Goal: Task Accomplishment & Management: Manage account settings

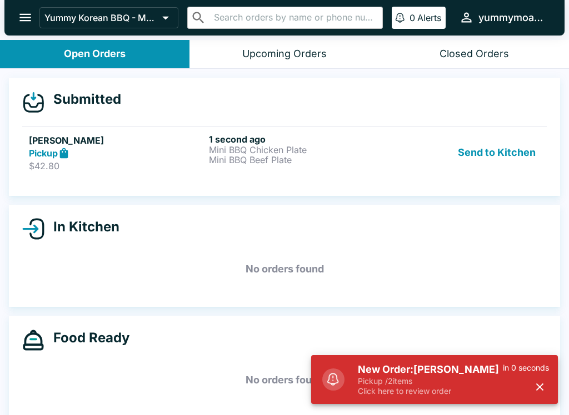
scroll to position [10, 0]
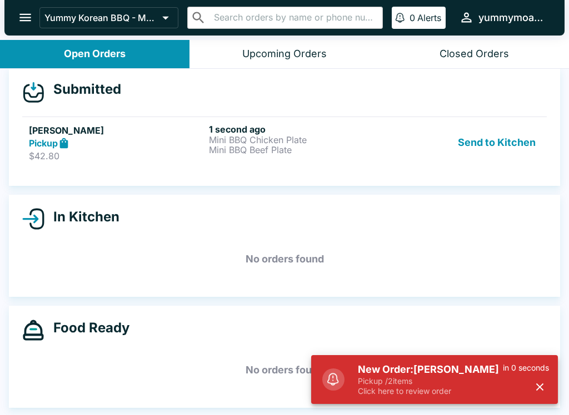
click at [250, 147] on p "Mini BBQ Beef Plate" at bounding box center [296, 150] width 175 height 10
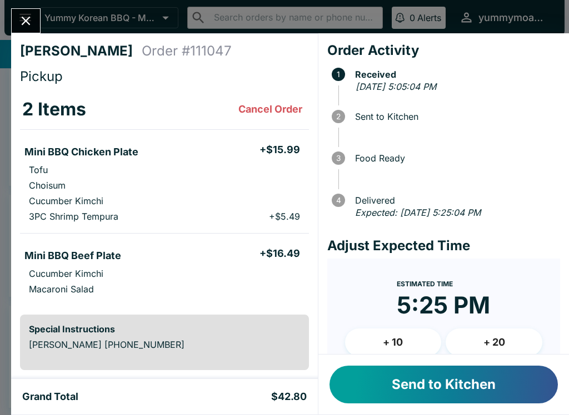
click at [435, 393] on button "Send to Kitchen" at bounding box center [443, 385] width 228 height 38
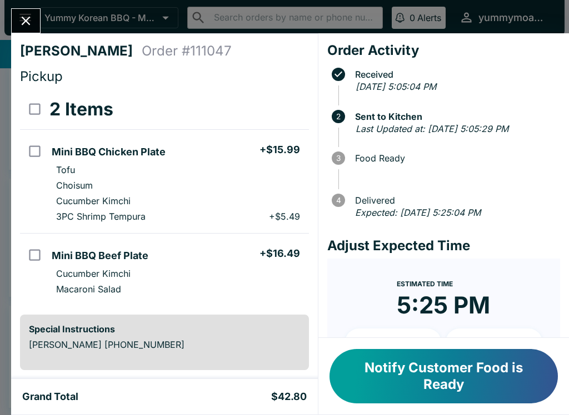
click at [9, 26] on div "[PERSON_NAME] Order # 111047 Pickup 2 Items Mini BBQ Chicken Plate + $15.99 Tof…" at bounding box center [284, 207] width 569 height 415
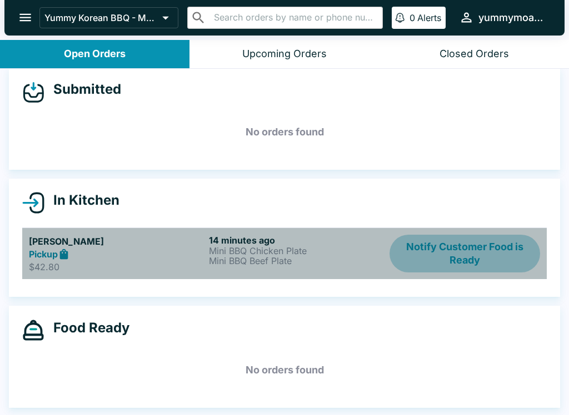
click at [481, 253] on button "Notify Customer Food is Ready" at bounding box center [464, 254] width 150 height 38
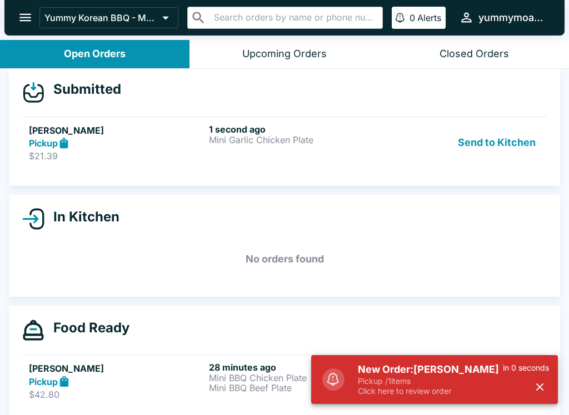
click at [71, 139] on icon at bounding box center [64, 143] width 13 height 13
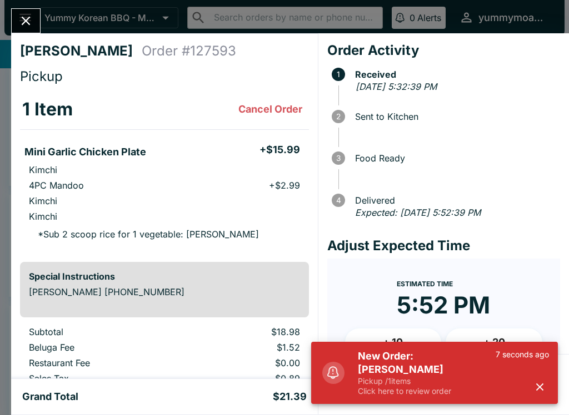
click at [533, 385] on icon "button" at bounding box center [539, 387] width 13 height 13
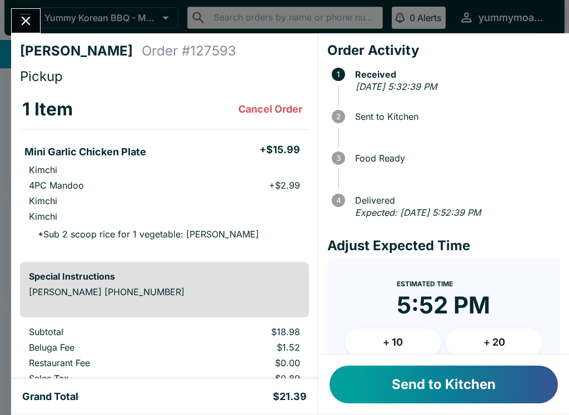
click at [466, 382] on button "Send to Kitchen" at bounding box center [443, 385] width 228 height 38
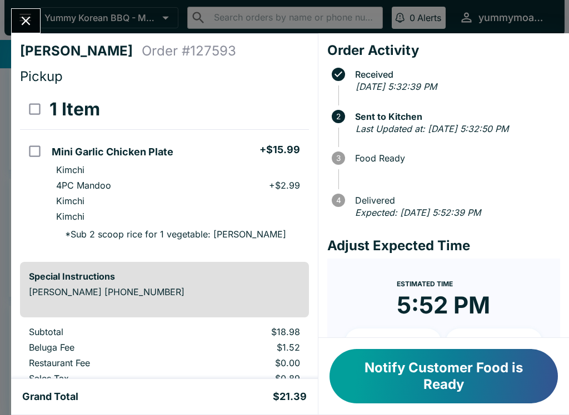
click at [475, 368] on button "Notify Customer Food is Ready" at bounding box center [443, 376] width 228 height 54
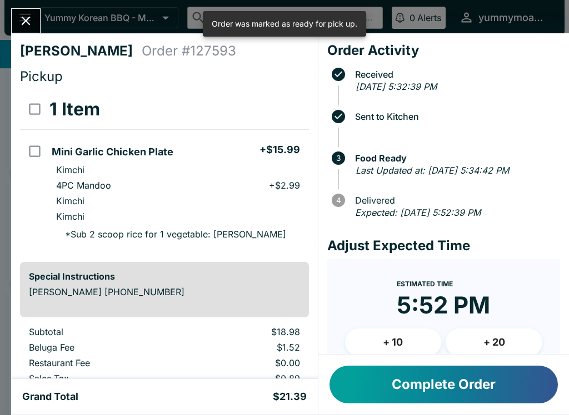
click at [13, 21] on button "Close" at bounding box center [26, 21] width 28 height 24
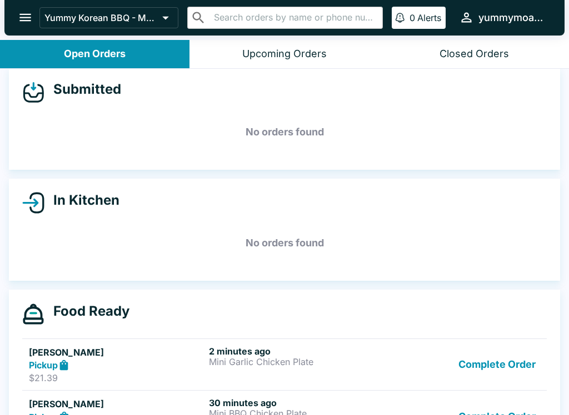
click at [485, 357] on button "Complete Order" at bounding box center [497, 365] width 86 height 38
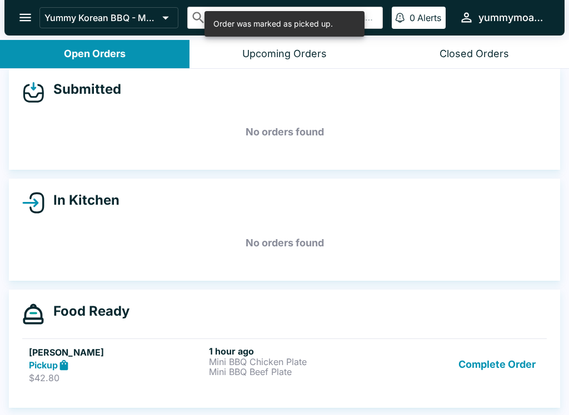
click at [492, 356] on button "Complete Order" at bounding box center [497, 365] width 86 height 38
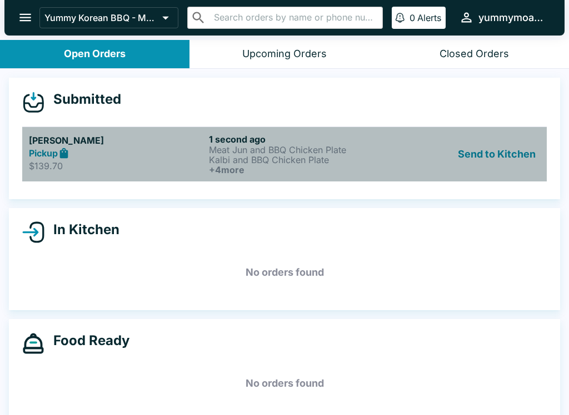
click at [275, 159] on p "Kalbi and BBQ Chicken Plate" at bounding box center [296, 160] width 175 height 10
click at [363, 172] on h6 "+ 4 more" at bounding box center [296, 170] width 175 height 10
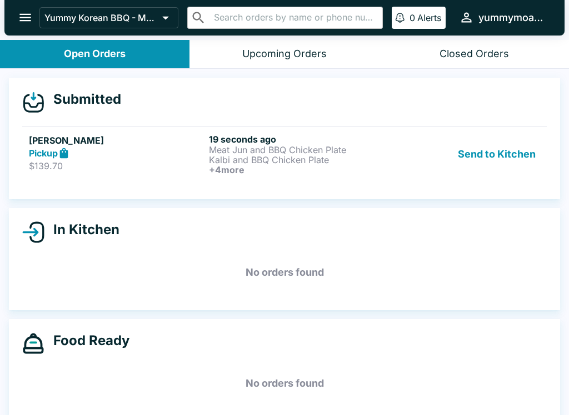
click at [379, 147] on p "Meat Jun and BBQ Chicken Plate" at bounding box center [296, 150] width 175 height 10
click at [288, 160] on p "Kalbi and BBQ Chicken Plate" at bounding box center [296, 160] width 175 height 10
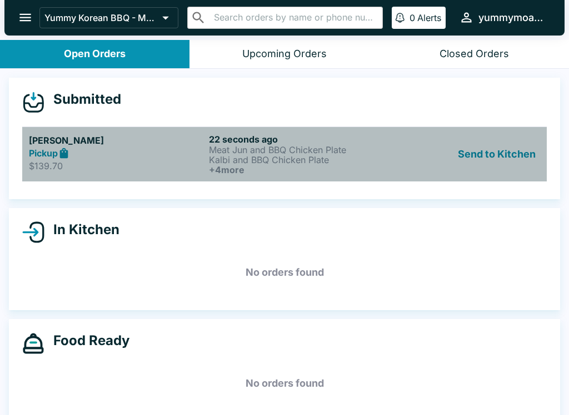
click at [96, 173] on div "Sherleen Espinosa Pickup $139.70" at bounding box center [116, 154] width 175 height 41
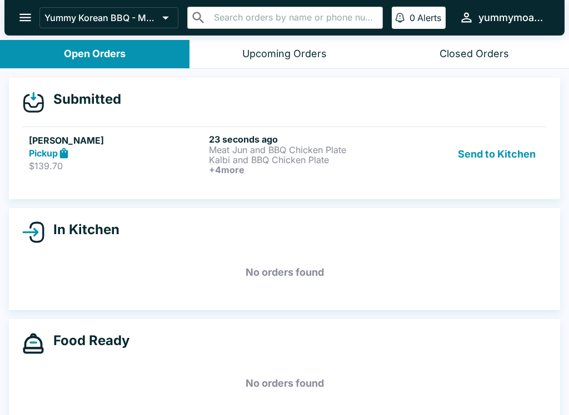
click at [95, 172] on div "Sherleen Espinosa Pickup $139.70" at bounding box center [116, 154] width 175 height 41
click at [204, 134] on h5 "[PERSON_NAME]" at bounding box center [116, 140] width 175 height 13
click at [489, 141] on button "Send to Kitchen" at bounding box center [496, 154] width 87 height 41
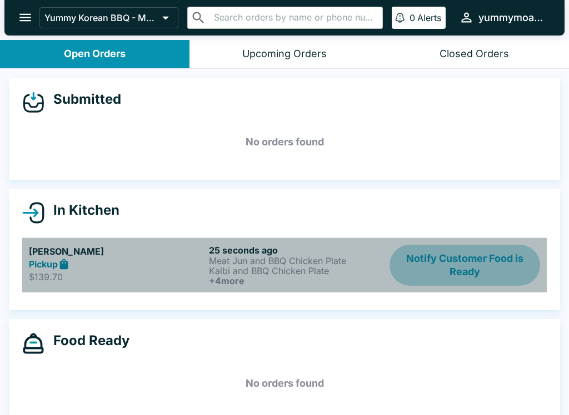
click at [416, 265] on button "Notify Customer Food is Ready" at bounding box center [464, 265] width 150 height 41
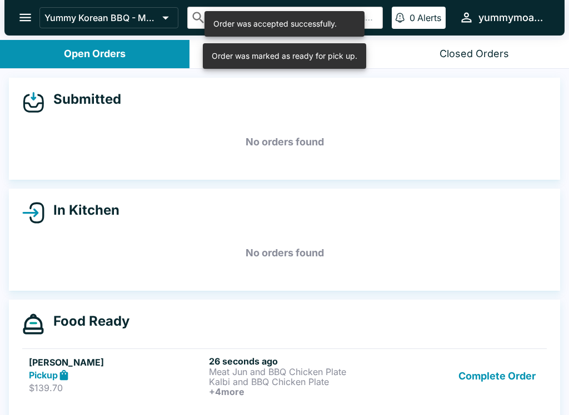
click at [218, 385] on p "Kalbi and BBQ Chicken Plate" at bounding box center [296, 382] width 175 height 10
click at [284, 378] on p "Kalbi and BBQ Chicken Plate" at bounding box center [296, 382] width 175 height 10
click at [283, 377] on p "Kalbi and BBQ Chicken Plate" at bounding box center [296, 382] width 175 height 10
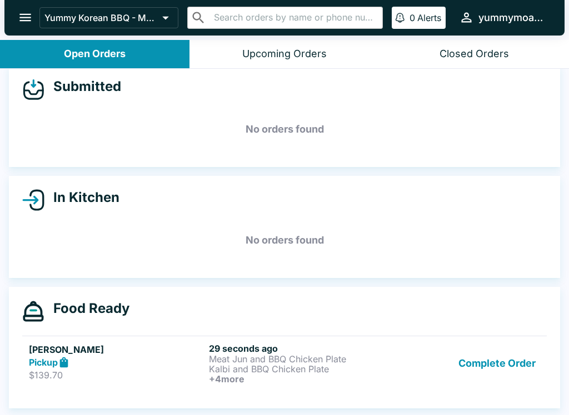
scroll to position [13, 0]
click at [265, 365] on p "Kalbi and BBQ Chicken Plate" at bounding box center [296, 369] width 175 height 10
click at [255, 365] on p "Kalbi and BBQ Chicken Plate" at bounding box center [296, 369] width 175 height 10
click at [169, 353] on h5 "[PERSON_NAME]" at bounding box center [116, 349] width 175 height 13
click at [145, 362] on div "Pickup" at bounding box center [116, 363] width 175 height 13
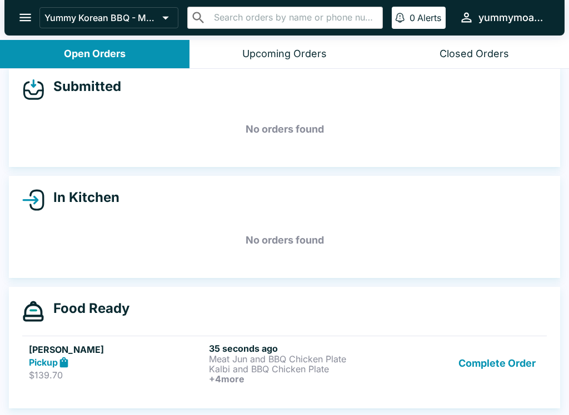
click at [154, 369] on div "Sherleen Espinosa Pickup $139.70" at bounding box center [116, 363] width 175 height 41
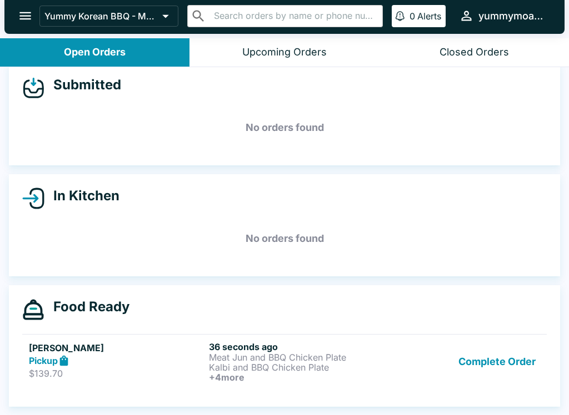
click at [240, 354] on p "Meat Jun and BBQ Chicken Plate" at bounding box center [296, 358] width 175 height 10
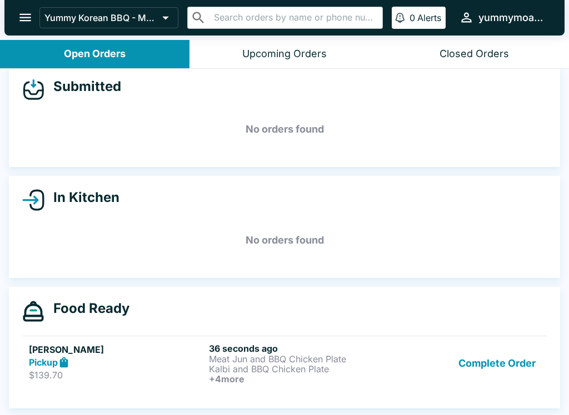
click at [313, 364] on p "Kalbi and BBQ Chicken Plate" at bounding box center [296, 369] width 175 height 10
click at [288, 355] on p "Meat Jun and BBQ Chicken Plate" at bounding box center [296, 359] width 175 height 10
click at [258, 370] on p "Kalbi and BBQ Chicken Plate" at bounding box center [296, 369] width 175 height 10
click at [239, 365] on p "Kalbi and BBQ Chicken Plate" at bounding box center [296, 369] width 175 height 10
click at [260, 359] on p "Meat Jun and BBQ Chicken Plate" at bounding box center [296, 359] width 175 height 10
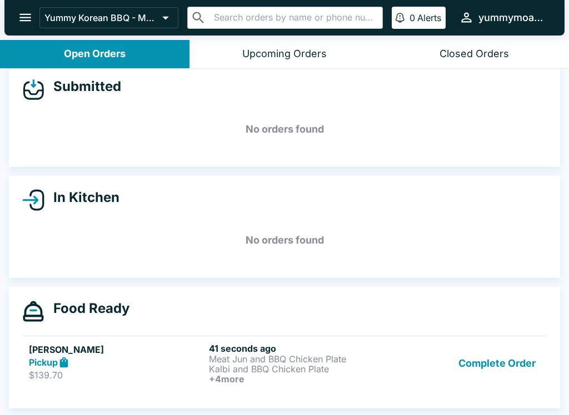
click at [180, 369] on div "Sherleen Espinosa Pickup $139.70" at bounding box center [116, 363] width 175 height 41
click at [78, 370] on p "$139.70" at bounding box center [116, 375] width 175 height 11
click at [99, 354] on h5 "[PERSON_NAME]" at bounding box center [116, 349] width 175 height 13
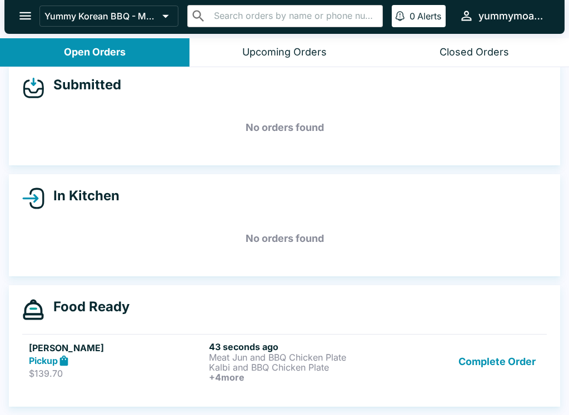
click at [121, 353] on h5 "[PERSON_NAME]" at bounding box center [116, 348] width 175 height 13
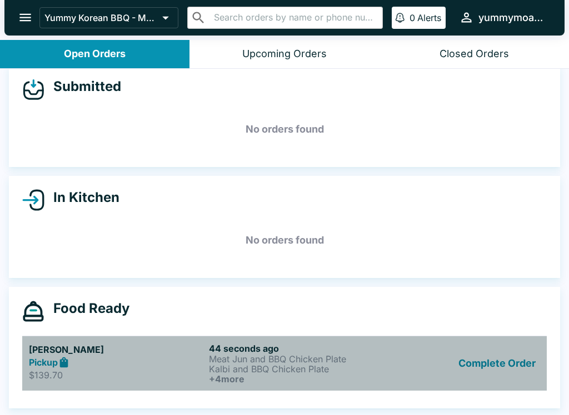
click at [152, 369] on div "Sherleen Espinosa Pickup $139.70" at bounding box center [116, 363] width 175 height 41
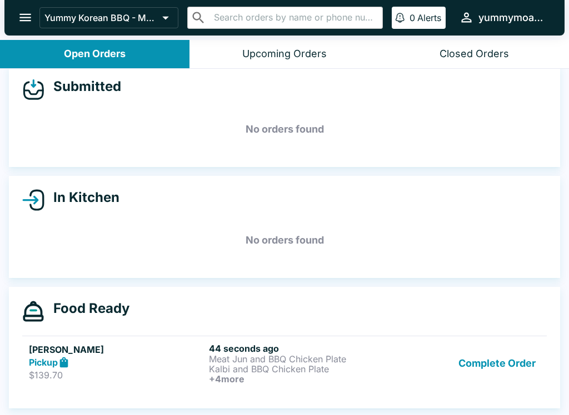
click at [247, 359] on p "Meat Jun and BBQ Chicken Plate" at bounding box center [296, 359] width 175 height 10
click at [239, 329] on div "Food Ready Sherleen Espinosa Pickup $139.70 45 seconds ago Meat Jun and BBQ Chi…" at bounding box center [284, 348] width 551 height 122
click at [242, 365] on p "Kalbi and BBQ Chicken Plate" at bounding box center [296, 369] width 175 height 10
click at [238, 367] on p "Kalbi and BBQ Chicken Plate" at bounding box center [296, 369] width 175 height 10
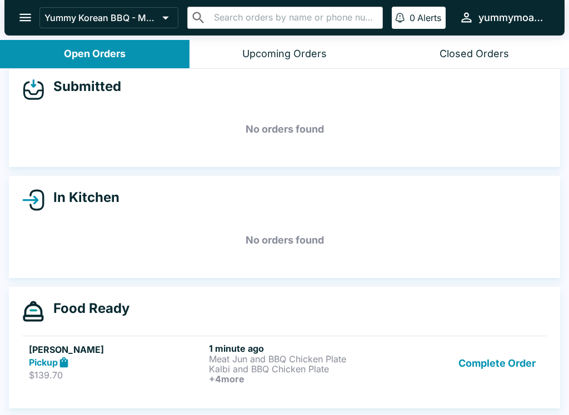
click at [160, 363] on div "Pickup" at bounding box center [116, 363] width 175 height 13
click at [144, 357] on div "Pickup" at bounding box center [116, 363] width 175 height 13
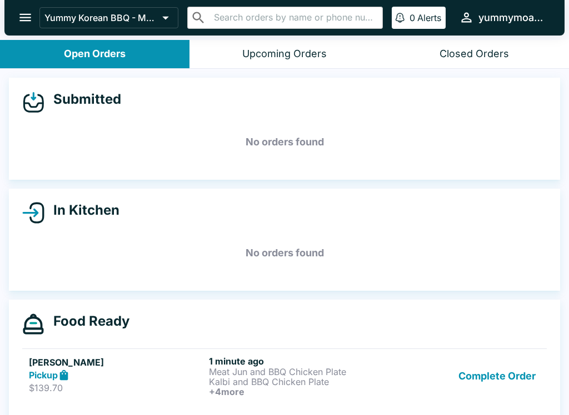
click at [236, 362] on h6 "1 minute ago" at bounding box center [296, 361] width 175 height 11
click at [217, 364] on h6 "1 minute ago" at bounding box center [296, 361] width 175 height 11
click at [262, 378] on p "Kalbi and BBQ Chicken Plate" at bounding box center [296, 382] width 175 height 10
click at [252, 373] on p "Meat Jun and BBQ Chicken Plate" at bounding box center [296, 372] width 175 height 10
click at [252, 370] on p "Meat Jun and BBQ Chicken Plate" at bounding box center [296, 372] width 175 height 10
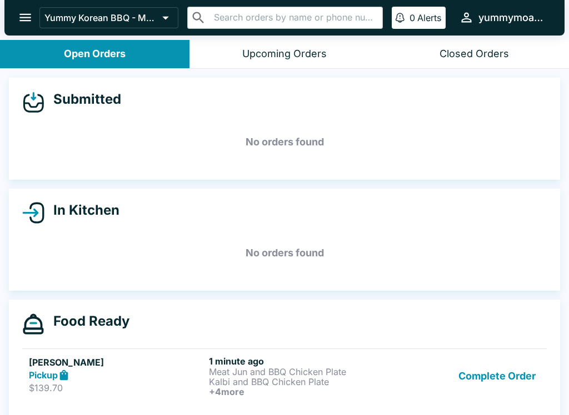
click at [247, 375] on p "Meat Jun and BBQ Chicken Plate" at bounding box center [296, 372] width 175 height 10
click at [241, 377] on p "Kalbi and BBQ Chicken Plate" at bounding box center [296, 382] width 175 height 10
click at [244, 360] on h6 "1 minute ago" at bounding box center [296, 361] width 175 height 11
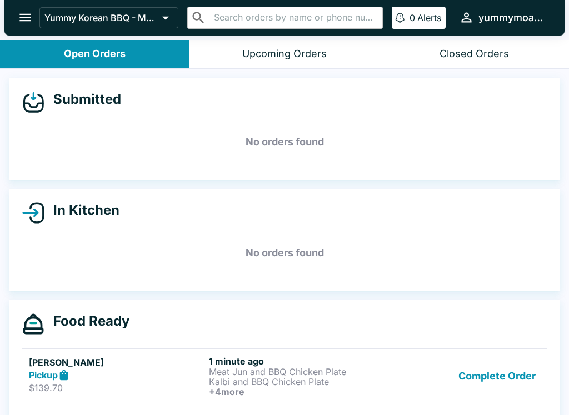
click at [247, 368] on p "Meat Jun and BBQ Chicken Plate" at bounding box center [296, 372] width 175 height 10
click at [239, 374] on p "Meat Jun and BBQ Chicken Plate" at bounding box center [296, 372] width 175 height 10
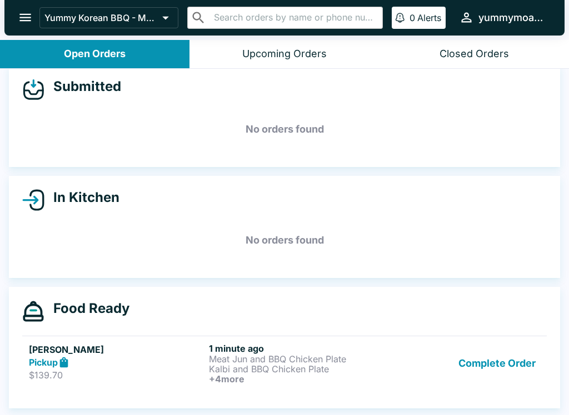
scroll to position [13, 0]
click at [255, 363] on p "Meat Jun and BBQ Chicken Plate" at bounding box center [296, 359] width 175 height 10
click at [242, 363] on p "Meat Jun and BBQ Chicken Plate" at bounding box center [296, 359] width 175 height 10
click at [241, 362] on p "Meat Jun and BBQ Chicken Plate" at bounding box center [296, 359] width 175 height 10
click at [46, 354] on h5 "[PERSON_NAME]" at bounding box center [116, 349] width 175 height 13
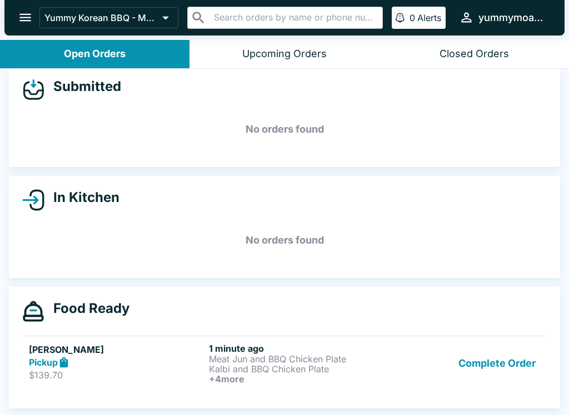
click at [61, 362] on icon at bounding box center [64, 362] width 8 height 11
click at [60, 362] on icon at bounding box center [64, 363] width 13 height 13
click at [497, 355] on button "Complete Order" at bounding box center [497, 363] width 86 height 41
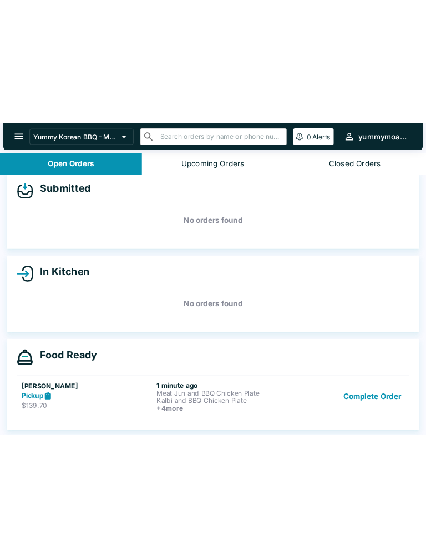
scroll to position [0, 0]
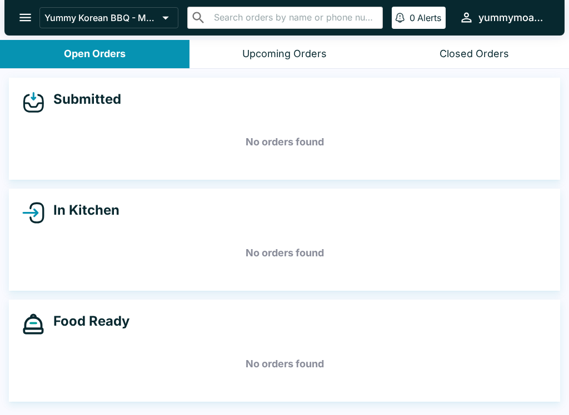
click at [496, 355] on h5 "No orders found" at bounding box center [284, 364] width 524 height 40
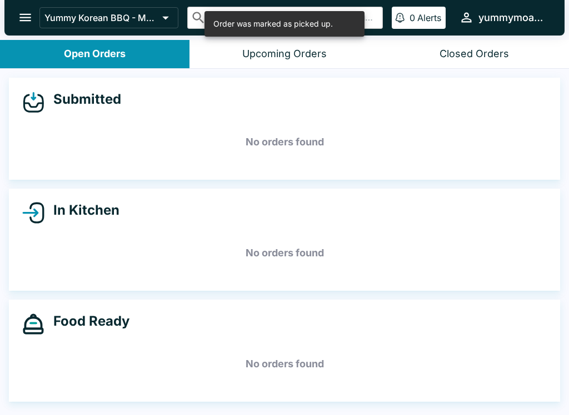
click at [459, 47] on button "Closed Orders" at bounding box center [473, 54] width 189 height 28
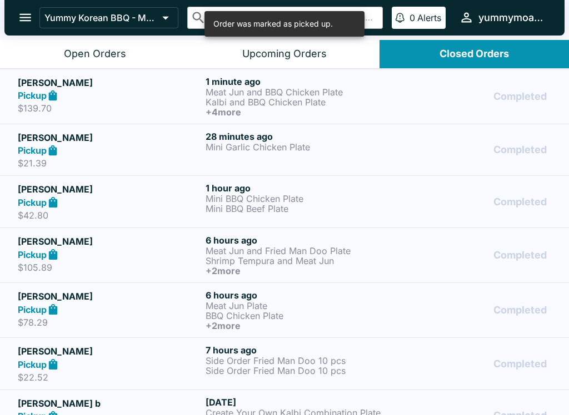
click at [313, 89] on p "Meat Jun and BBQ Chicken Plate" at bounding box center [296, 92] width 183 height 10
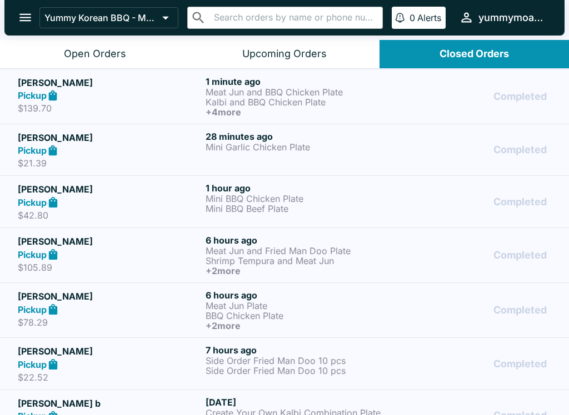
click at [451, 97] on div "Completed" at bounding box center [472, 96] width 157 height 41
click at [350, 102] on p "Kalbi and BBQ Chicken Plate" at bounding box center [296, 102] width 183 height 10
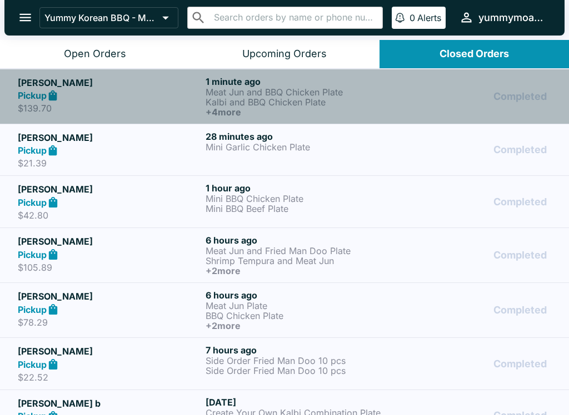
click at [149, 79] on h5 "[PERSON_NAME]" at bounding box center [109, 82] width 183 height 13
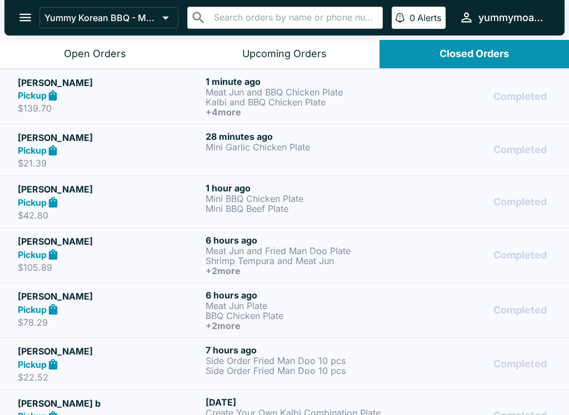
click at [312, 97] on p "Kalbi and BBQ Chicken Plate" at bounding box center [296, 102] width 183 height 10
click at [320, 107] on p "Kalbi and BBQ Chicken Plate" at bounding box center [296, 102] width 183 height 10
click at [320, 106] on p "Kalbi and BBQ Chicken Plate" at bounding box center [296, 102] width 183 height 10
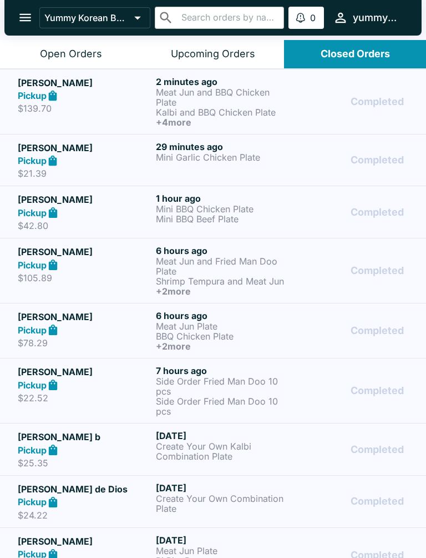
scroll to position [1, 0]
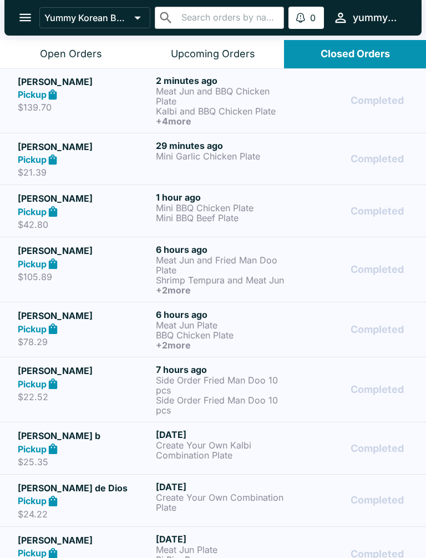
click at [142, 117] on div "Sherleen Espinosa Pickup $139.70" at bounding box center [85, 100] width 134 height 51
click at [183, 93] on p "Meat Jun and BBQ Chicken Plate" at bounding box center [223, 96] width 134 height 20
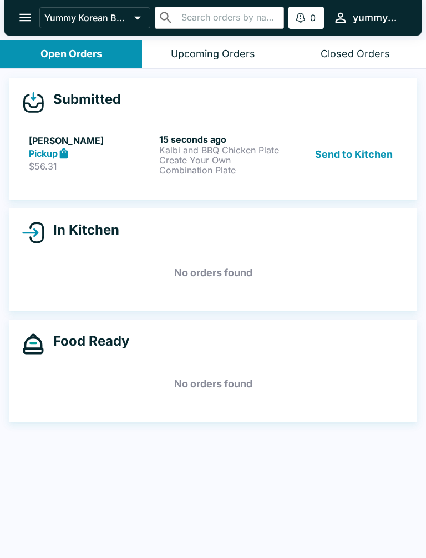
click at [212, 152] on p "Kalbi and BBQ Chicken Plate" at bounding box center [222, 150] width 126 height 10
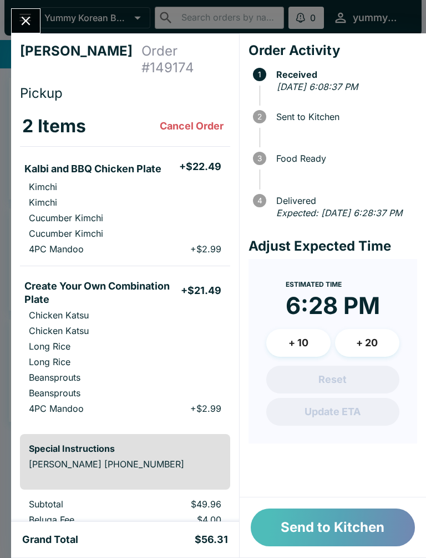
click at [354, 528] on button "Send to Kitchen" at bounding box center [333, 527] width 164 height 38
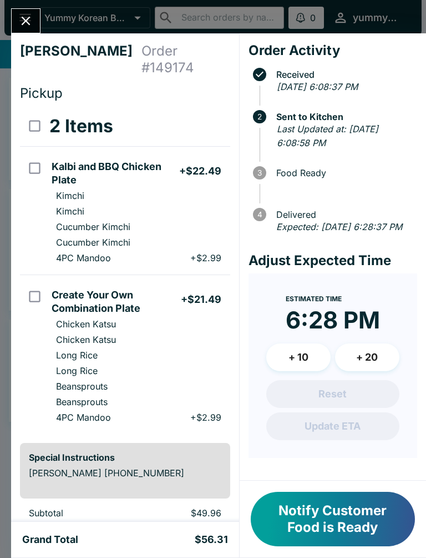
click at [28, 11] on button "Close" at bounding box center [26, 21] width 28 height 24
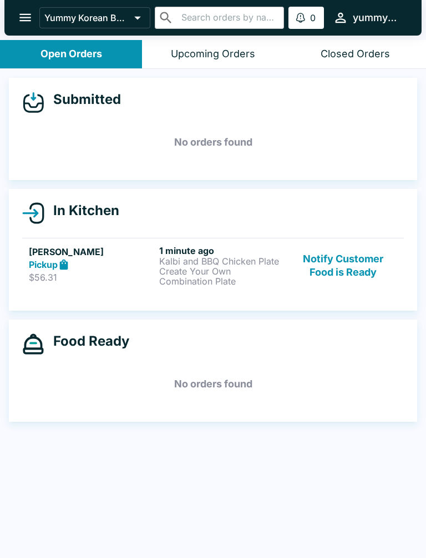
click at [343, 50] on div "Closed Orders" at bounding box center [355, 54] width 69 height 13
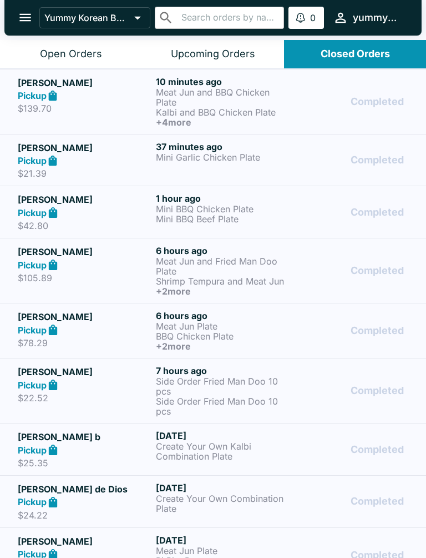
click at [33, 97] on strong "Pickup" at bounding box center [32, 95] width 29 height 11
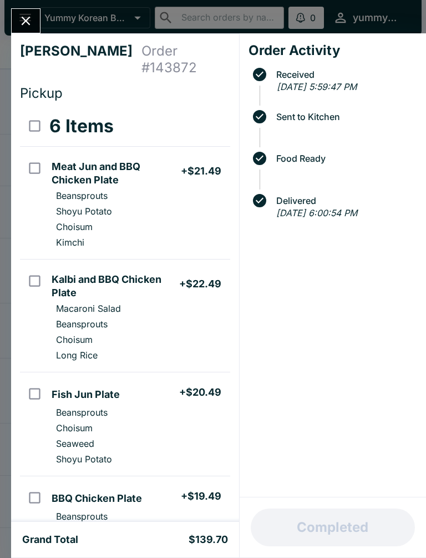
click at [31, 21] on icon "Close" at bounding box center [25, 20] width 15 height 15
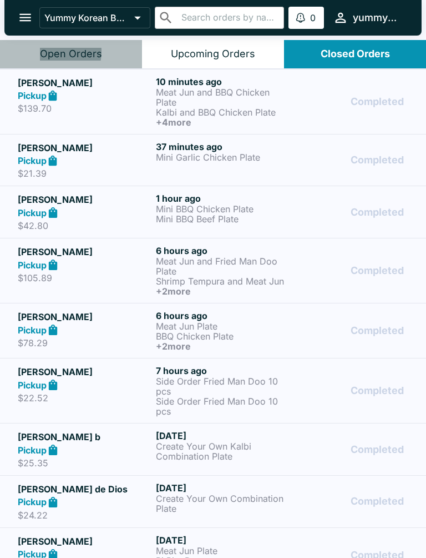
click at [48, 52] on div "Open Orders" at bounding box center [71, 54] width 62 height 13
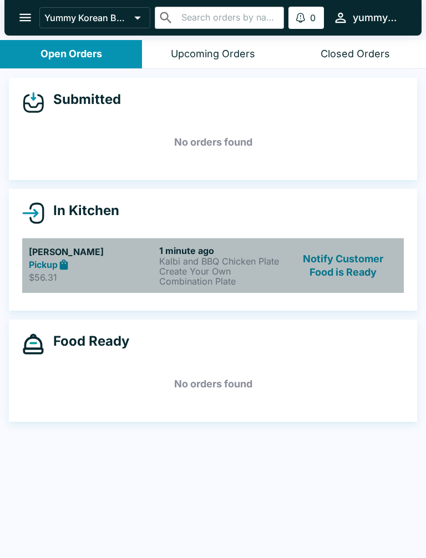
click at [74, 274] on p "$56.31" at bounding box center [92, 277] width 126 height 11
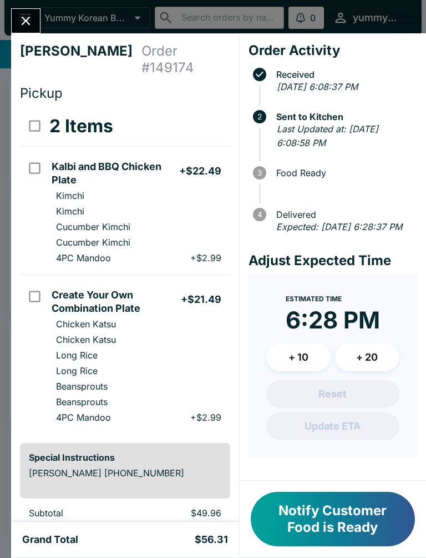
click at [36, 23] on button "Close" at bounding box center [26, 21] width 28 height 24
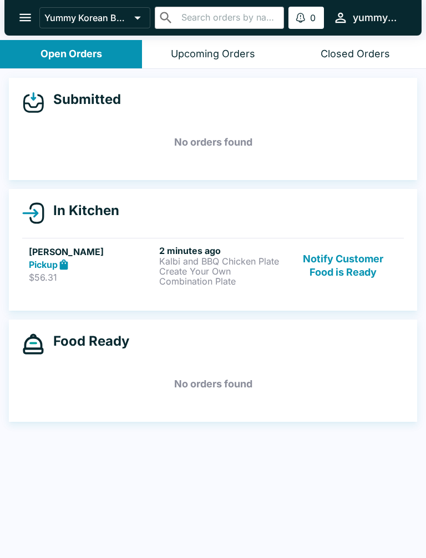
click at [236, 58] on div "Upcoming Orders" at bounding box center [213, 54] width 84 height 13
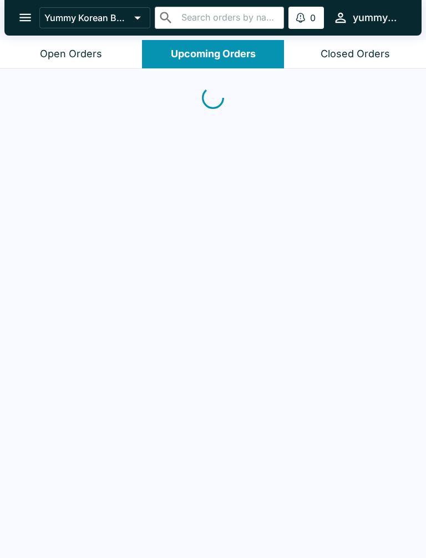
click at [375, 55] on div "Closed Orders" at bounding box center [355, 54] width 69 height 13
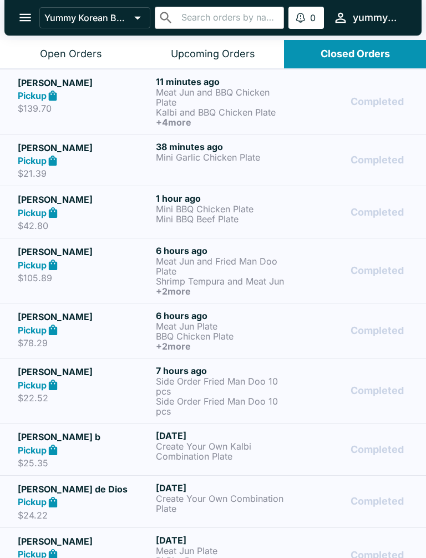
click at [34, 98] on strong "Pickup" at bounding box center [32, 95] width 29 height 11
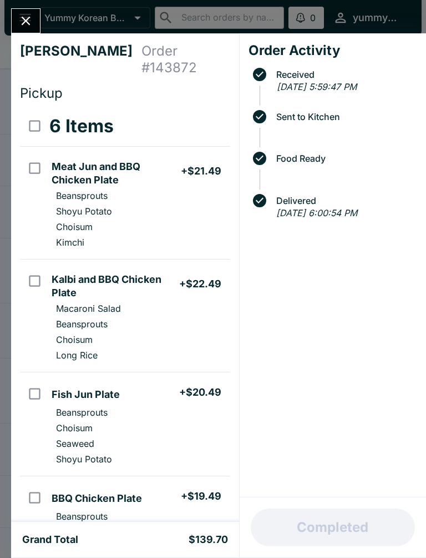
click at [23, 18] on icon "Close" at bounding box center [26, 21] width 9 height 9
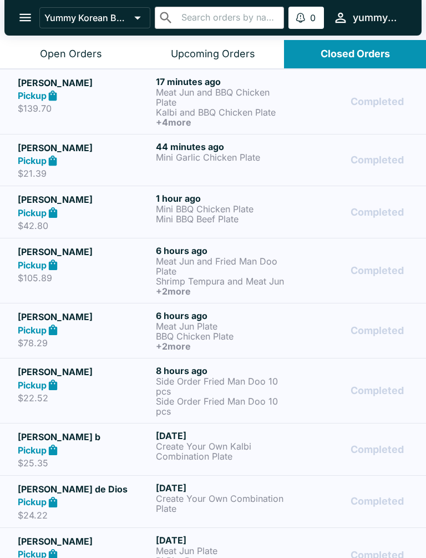
click at [93, 49] on div "Open Orders" at bounding box center [71, 54] width 62 height 13
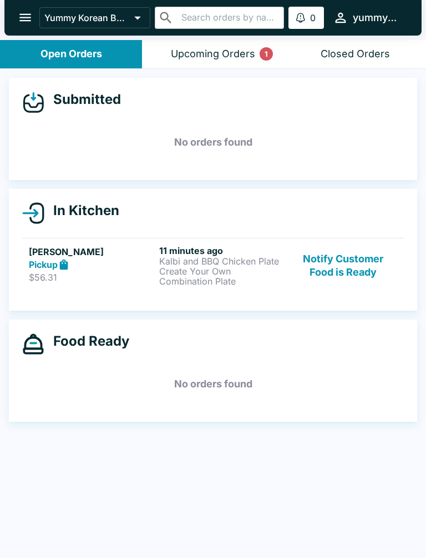
click at [226, 48] on div "Upcoming Orders 1" at bounding box center [213, 54] width 84 height 13
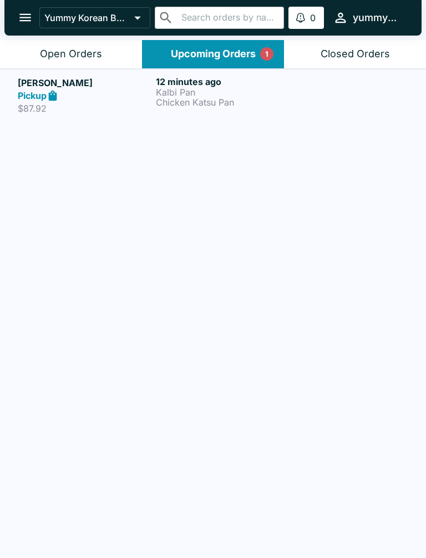
click at [62, 94] on div "Pickup" at bounding box center [85, 95] width 134 height 13
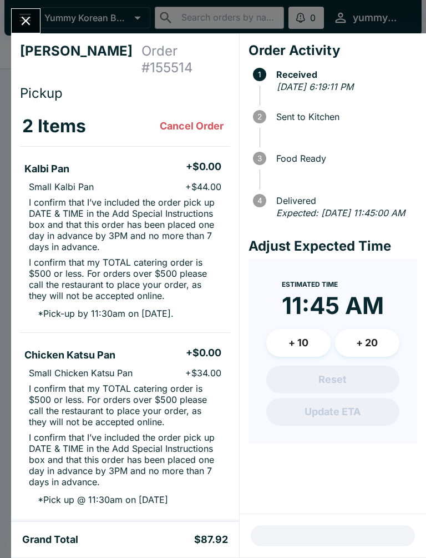
click at [37, 26] on button "Close" at bounding box center [26, 21] width 28 height 24
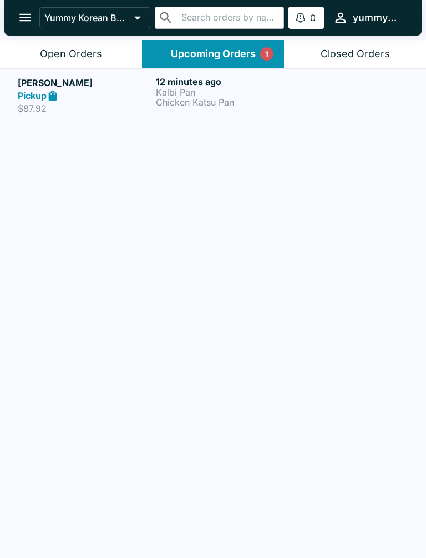
click at [82, 65] on button "Open Orders" at bounding box center [71, 54] width 142 height 28
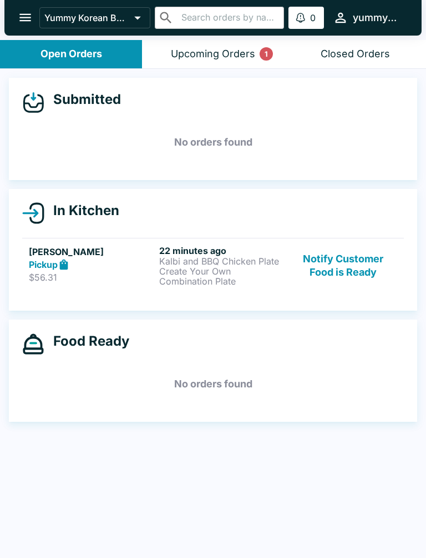
click at [359, 64] on button "Closed Orders" at bounding box center [355, 54] width 142 height 28
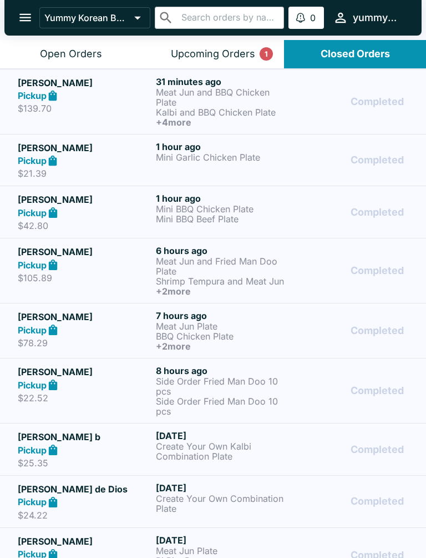
click at [58, 92] on icon at bounding box center [53, 95] width 13 height 13
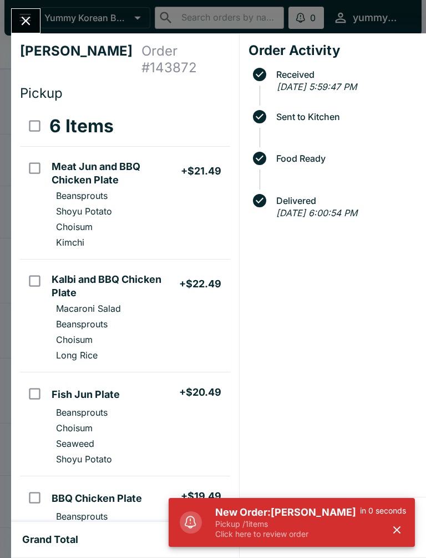
click at [34, 26] on button "Close" at bounding box center [26, 21] width 28 height 24
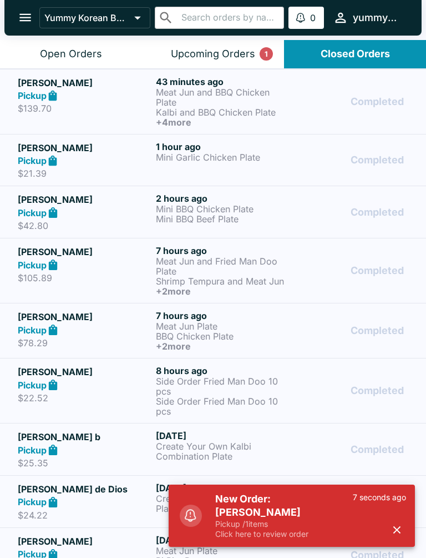
click at [84, 58] on div "Open Orders" at bounding box center [71, 54] width 62 height 13
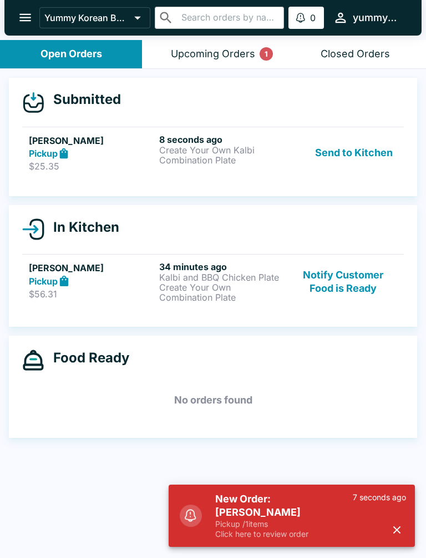
click at [342, 151] on button "Send to Kitchen" at bounding box center [354, 153] width 87 height 38
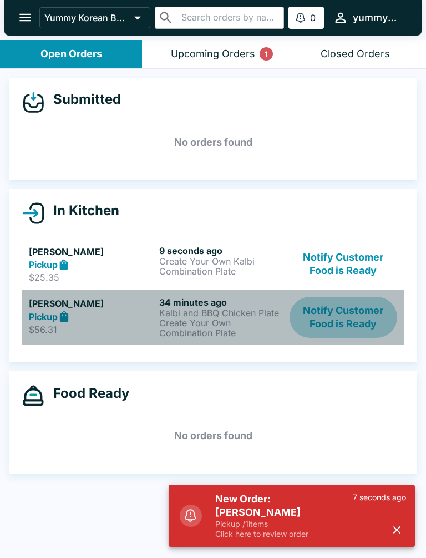
click at [339, 323] on button "Notify Customer Food is Ready" at bounding box center [344, 317] width 108 height 41
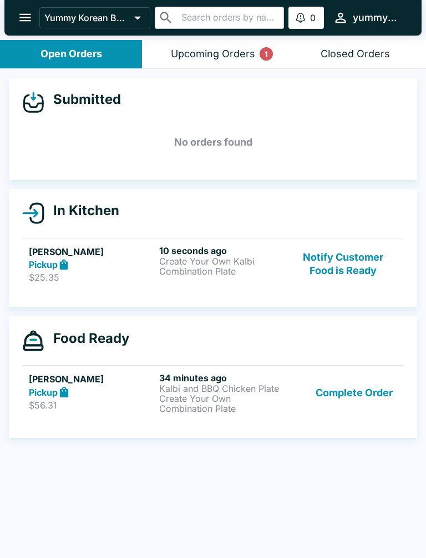
click at [349, 389] on button "Complete Order" at bounding box center [355, 392] width 86 height 41
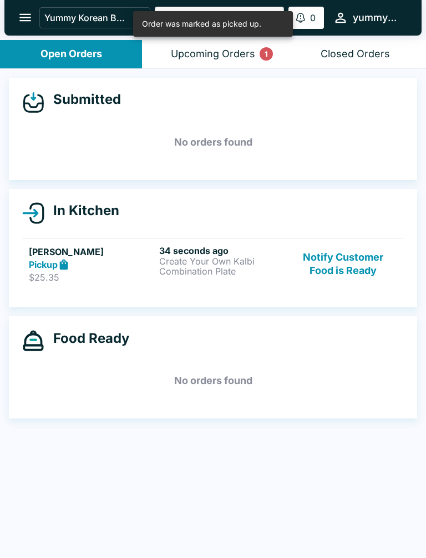
click at [231, 254] on h6 "34 seconds ago" at bounding box center [222, 250] width 126 height 11
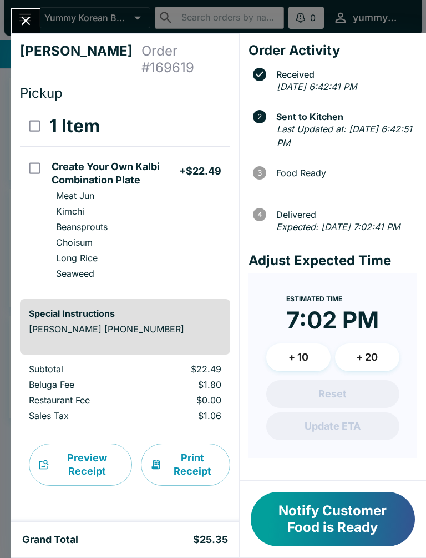
click at [32, 27] on icon "Close" at bounding box center [25, 20] width 15 height 15
click at [32, 26] on button "open drawer" at bounding box center [25, 17] width 28 height 28
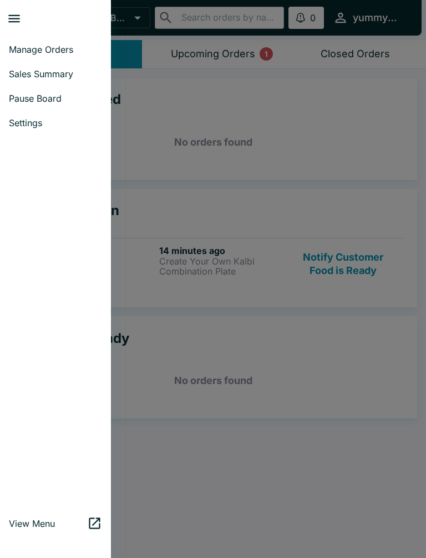
click at [280, 201] on div at bounding box center [213, 279] width 426 height 558
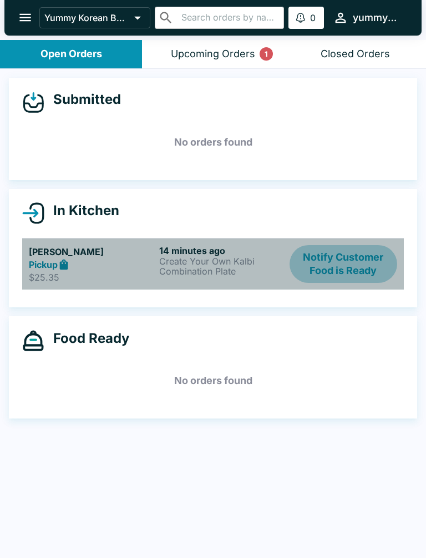
click at [365, 249] on button "Notify Customer Food is Ready" at bounding box center [344, 264] width 108 height 38
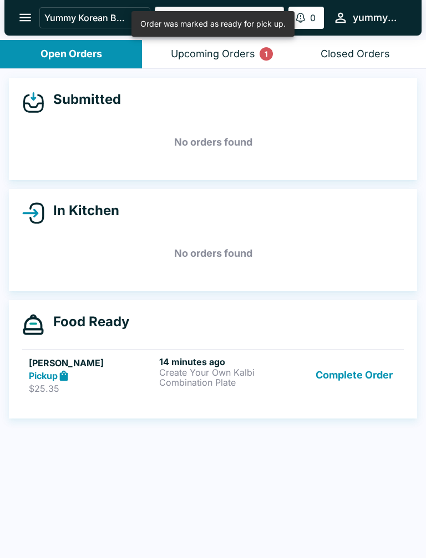
click at [246, 63] on button "Upcoming Orders 1" at bounding box center [213, 54] width 142 height 28
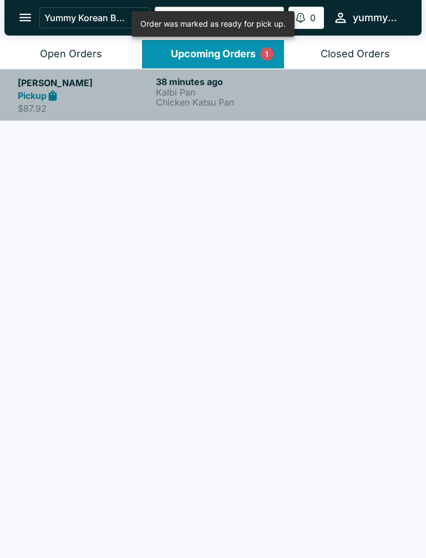
click at [187, 95] on p "Kalbi Pan" at bounding box center [223, 92] width 134 height 10
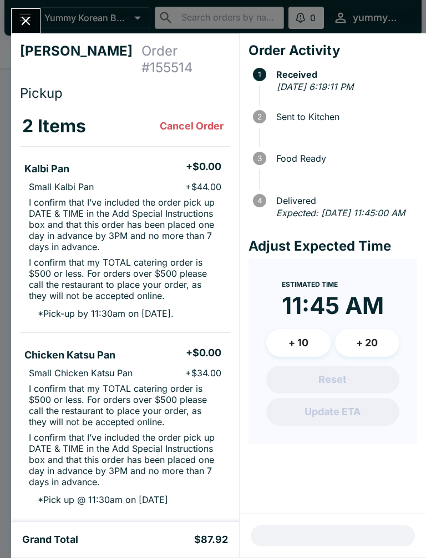
scroll to position [-1, 0]
click at [33, 11] on button "Close" at bounding box center [26, 21] width 28 height 24
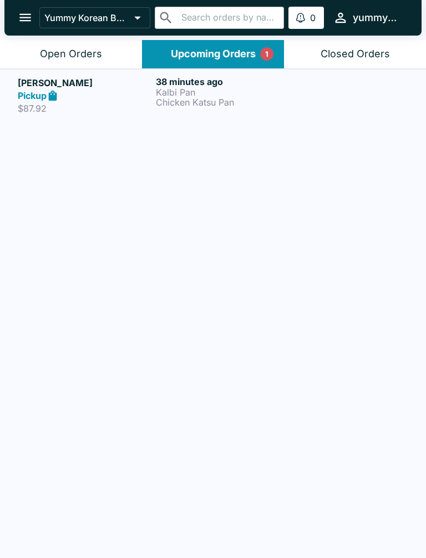
click at [104, 41] on button "Open Orders" at bounding box center [71, 54] width 142 height 28
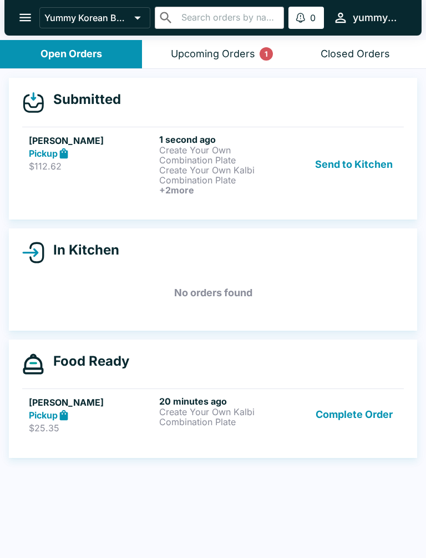
click at [137, 168] on p "$112.62" at bounding box center [92, 165] width 126 height 11
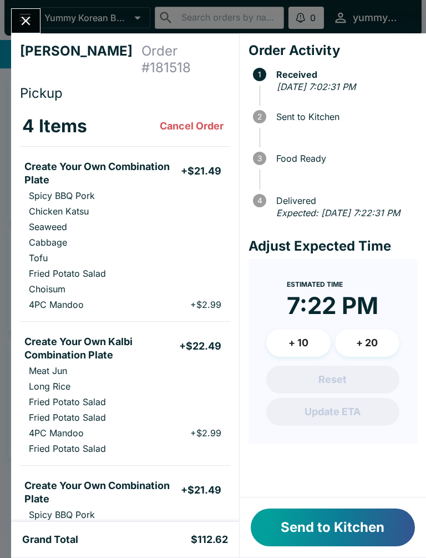
click at [352, 518] on button "Send to Kitchen" at bounding box center [333, 527] width 164 height 38
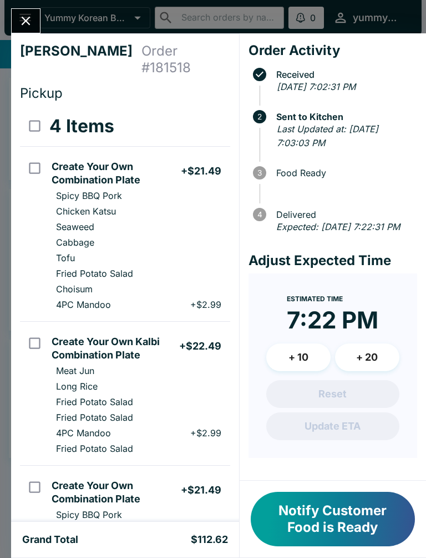
click at [33, 21] on icon "Close" at bounding box center [25, 20] width 15 height 15
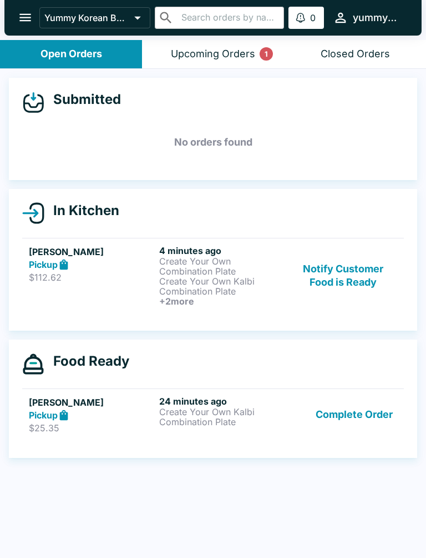
click at [355, 418] on button "Complete Order" at bounding box center [355, 414] width 86 height 38
